Goal: Find specific page/section: Find specific page/section

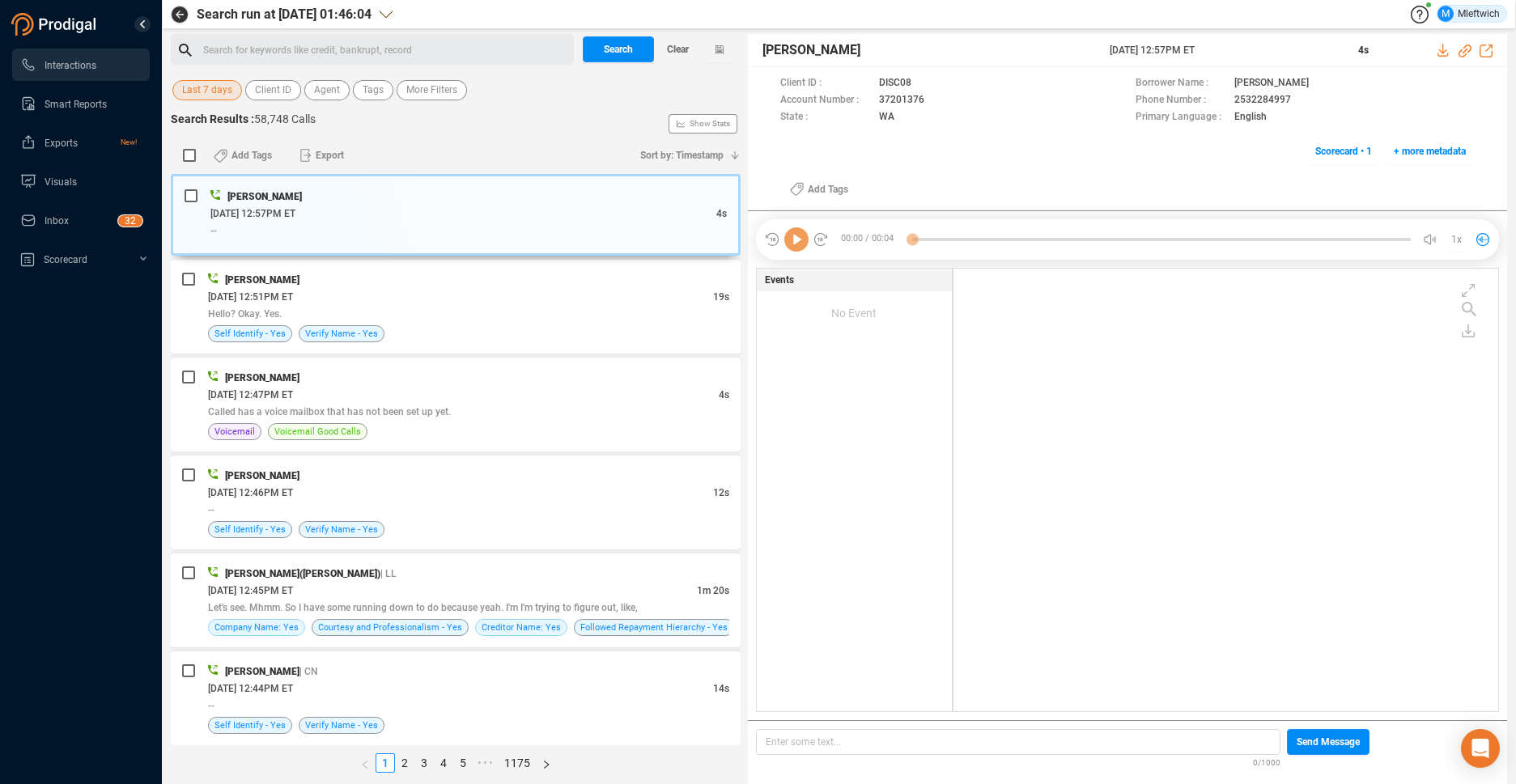
scroll to position [438, 536]
click at [331, 89] on span "Agent" at bounding box center [327, 90] width 26 height 20
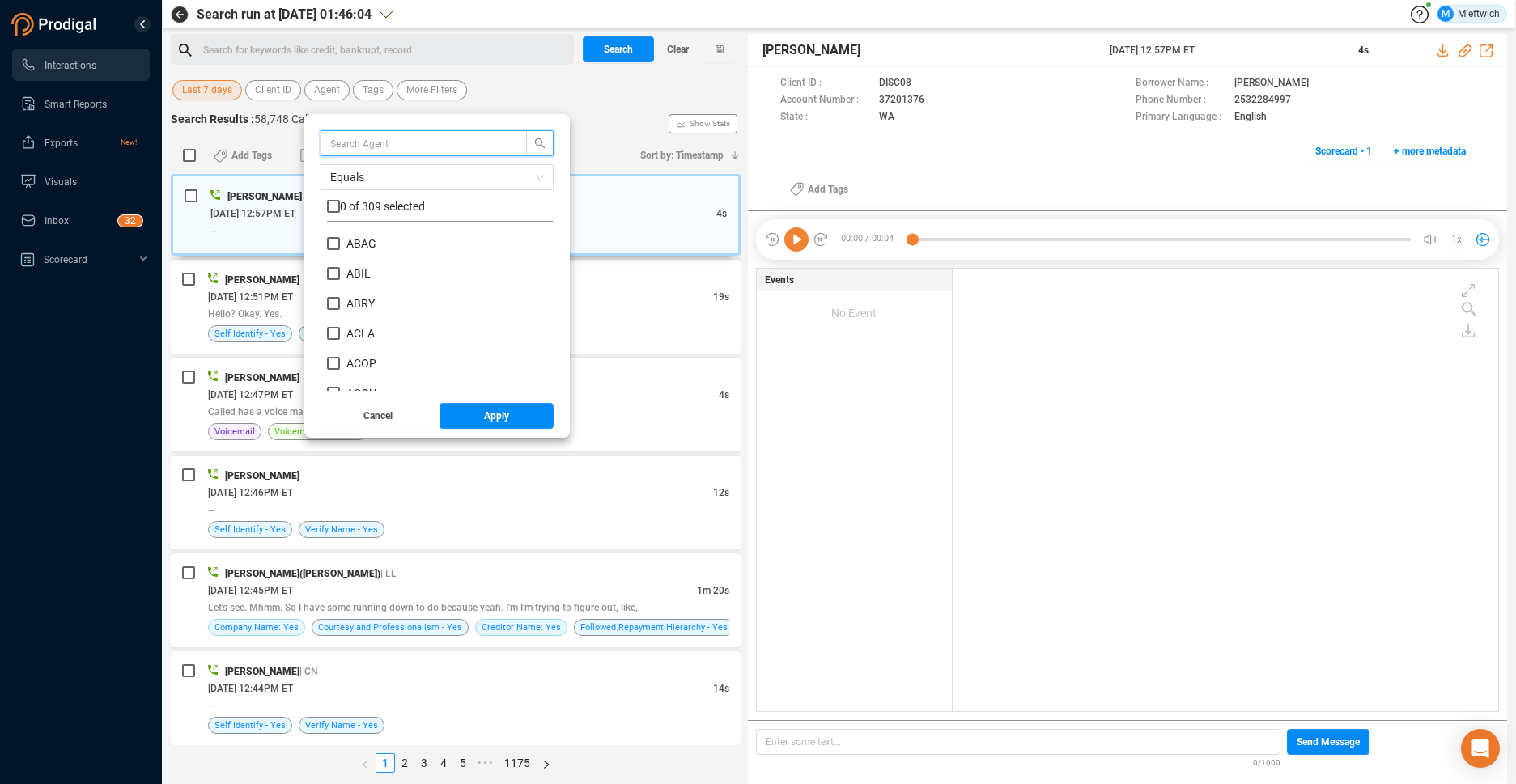
scroll to position [151, 219]
click at [327, 364] on input "ACOP" at bounding box center [333, 363] width 13 height 13
checkbox input "true"
click at [481, 418] on button "Apply" at bounding box center [497, 416] width 115 height 26
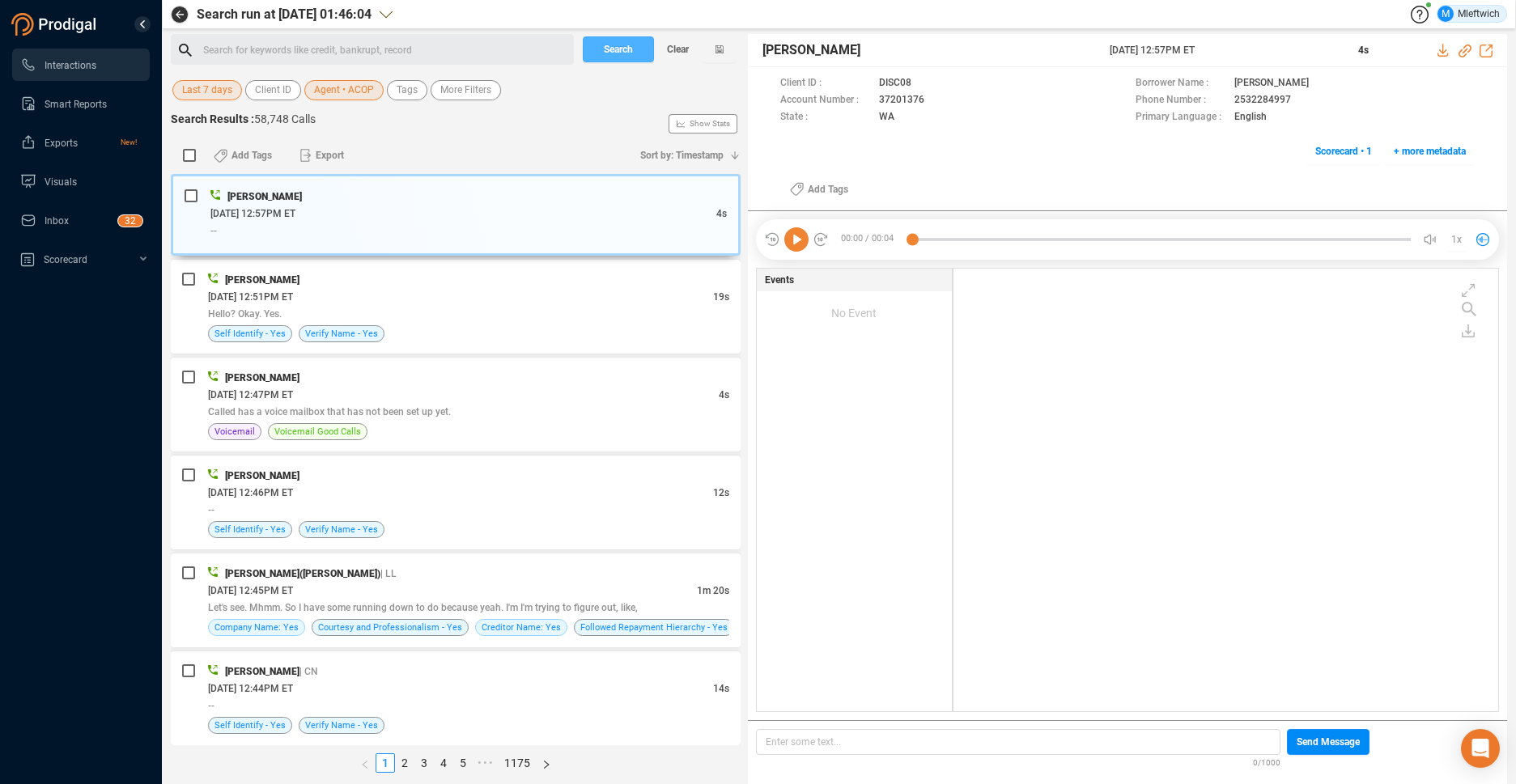
click at [634, 49] on button "Search" at bounding box center [618, 50] width 72 height 26
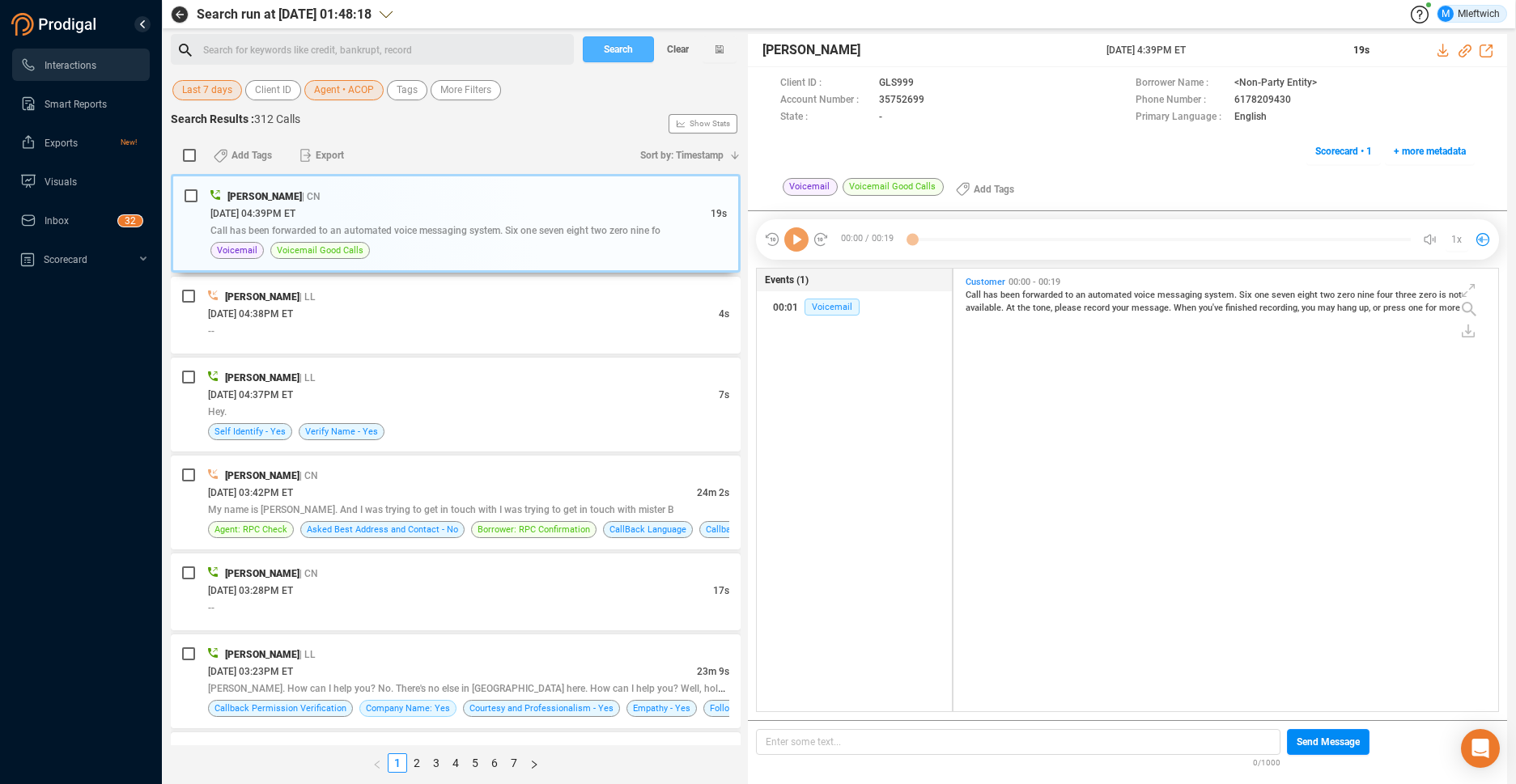
scroll to position [438, 536]
click at [263, 194] on span "[PERSON_NAME]" at bounding box center [264, 196] width 75 height 11
click at [263, 196] on span "[PERSON_NAME]" at bounding box center [264, 196] width 75 height 11
